Goal: Task Accomplishment & Management: Manage account settings

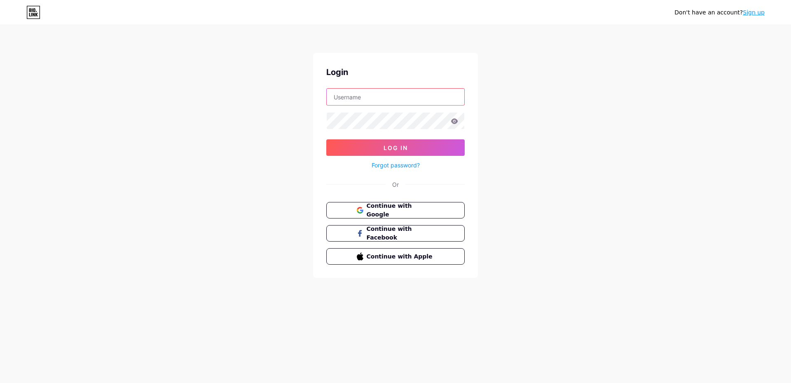
click at [432, 102] on input "text" at bounding box center [396, 97] width 138 height 16
type input "[EMAIL_ADDRESS][DOMAIN_NAME]"
click at [326, 139] on button "Log In" at bounding box center [395, 147] width 138 height 16
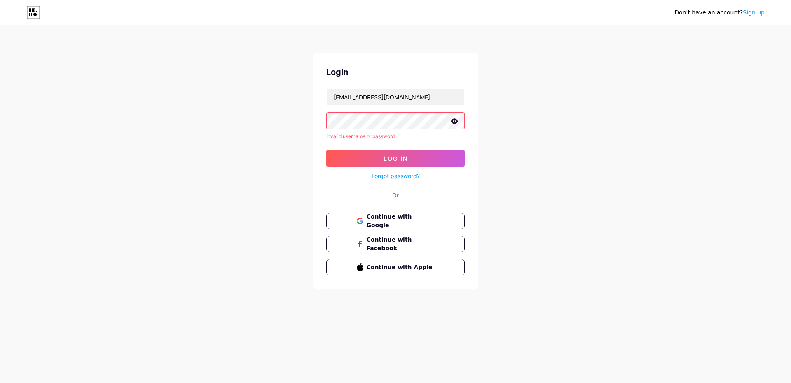
click at [388, 175] on link "Forgot password?" at bounding box center [396, 175] width 48 height 9
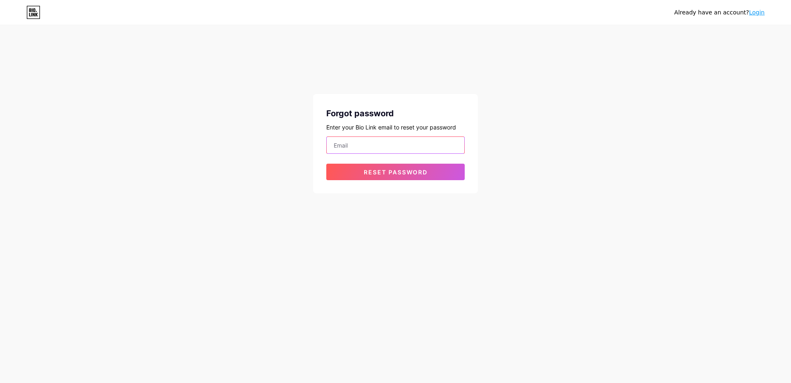
click at [399, 149] on input "email" at bounding box center [396, 145] width 138 height 16
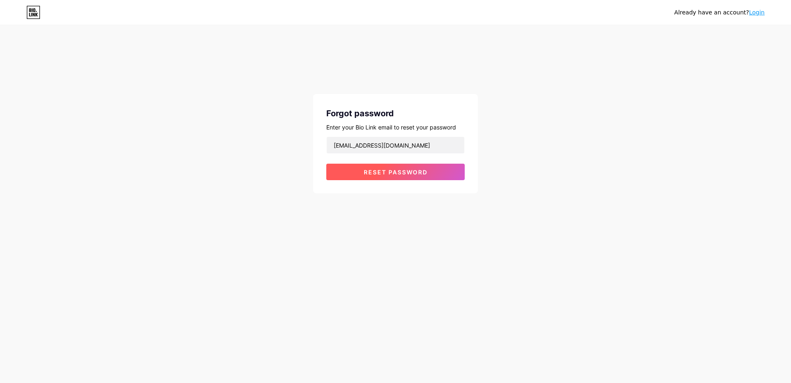
click at [399, 172] on span "Reset password" at bounding box center [396, 171] width 64 height 7
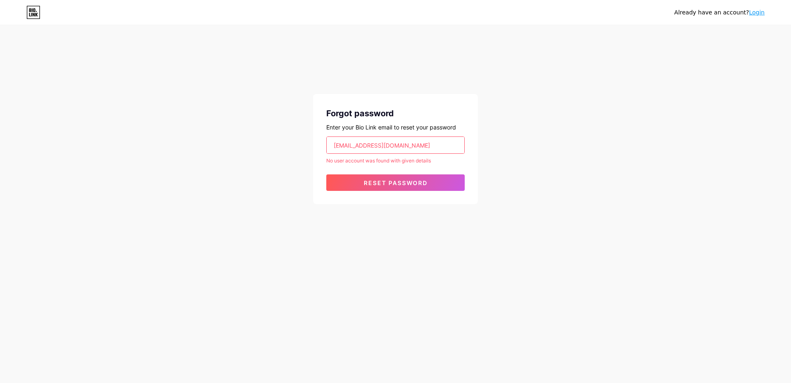
drag, startPoint x: 385, startPoint y: 138, endPoint x: 185, endPoint y: 145, distance: 200.3
click at [185, 145] on div "Already have an account? Login Forgot password Enter your Bio Link email to res…" at bounding box center [395, 115] width 791 height 230
type input "[EMAIL_ADDRESS][DOMAIN_NAME]"
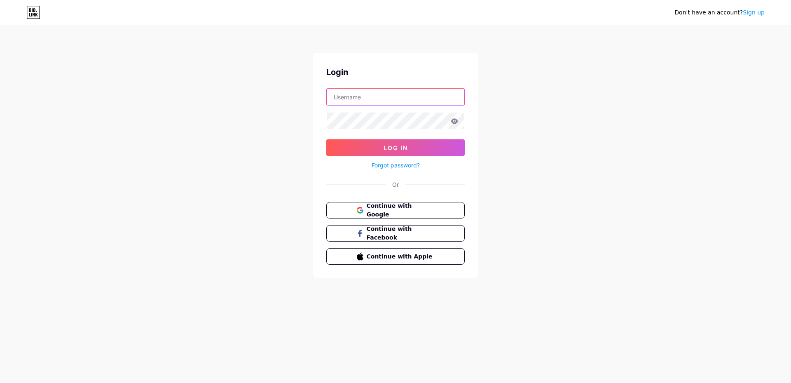
click at [404, 95] on input "text" at bounding box center [396, 97] width 138 height 16
click at [423, 98] on input "ben.peperst" at bounding box center [396, 97] width 138 height 16
type input "[EMAIL_ADDRESS][DOMAIN_NAME]"
click at [326, 139] on button "Log In" at bounding box center [395, 147] width 138 height 16
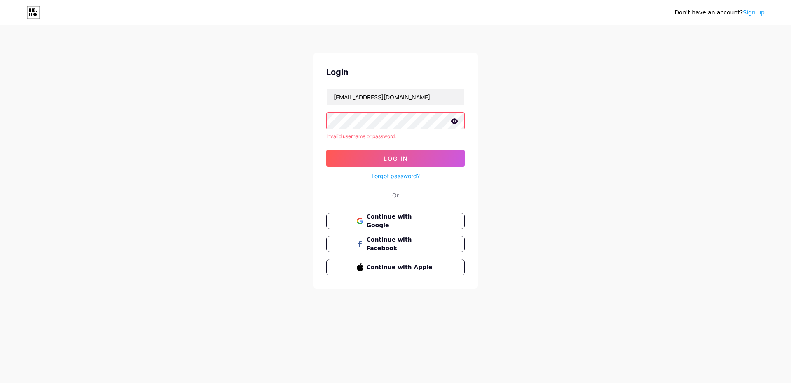
click at [210, 63] on div "Don't have an account? Sign up Login [EMAIL_ADDRESS][DOMAIN_NAME] Invalid usern…" at bounding box center [395, 157] width 791 height 315
click at [381, 173] on link "Forgot password?" at bounding box center [396, 175] width 48 height 9
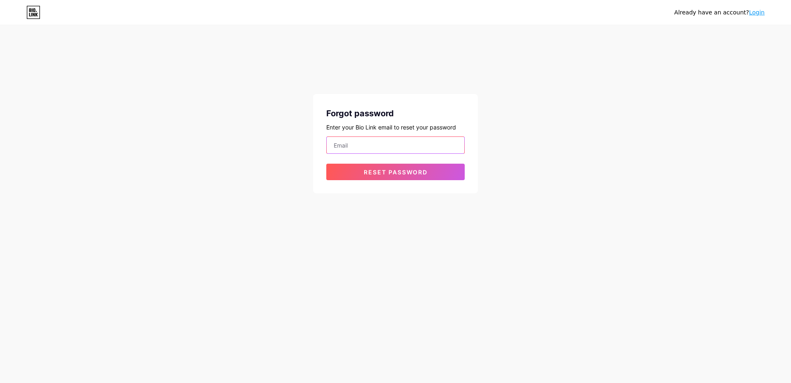
click at [370, 145] on input "email" at bounding box center [396, 145] width 138 height 16
drag, startPoint x: 445, startPoint y: 149, endPoint x: 389, endPoint y: 145, distance: 56.1
click at [389, 145] on input "[EMAIL_ADDRESS][DOMAIN_NAME]" at bounding box center [396, 145] width 138 height 16
type input "[EMAIL_ADDRESS][DOMAIN_NAME]"
click at [326, 164] on button "Reset password" at bounding box center [395, 172] width 138 height 16
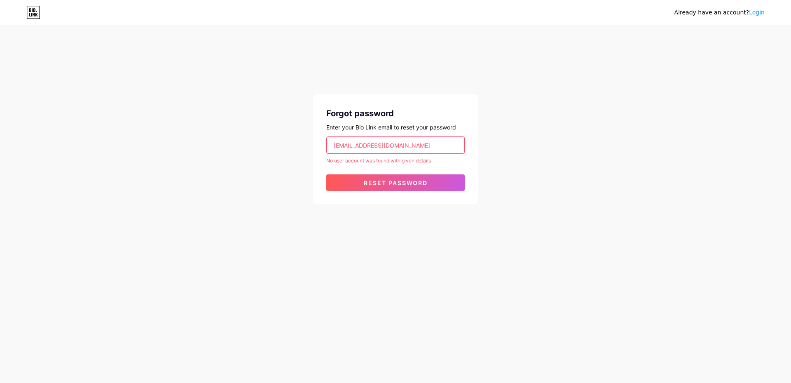
click at [435, 152] on input "[EMAIL_ADDRESS][DOMAIN_NAME]" at bounding box center [396, 145] width 138 height 16
